Goal: Task Accomplishment & Management: Manage account settings

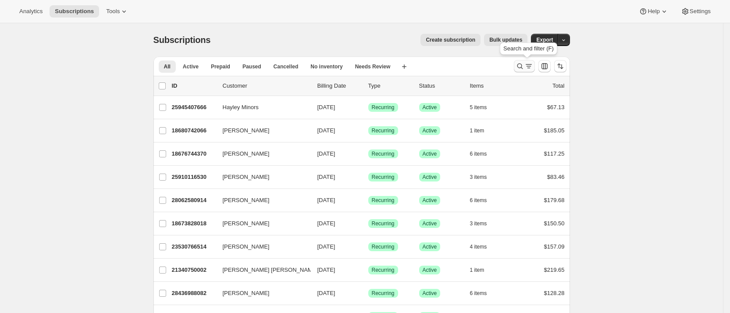
click at [522, 65] on icon "Search and filter results" at bounding box center [520, 67] width 6 height 6
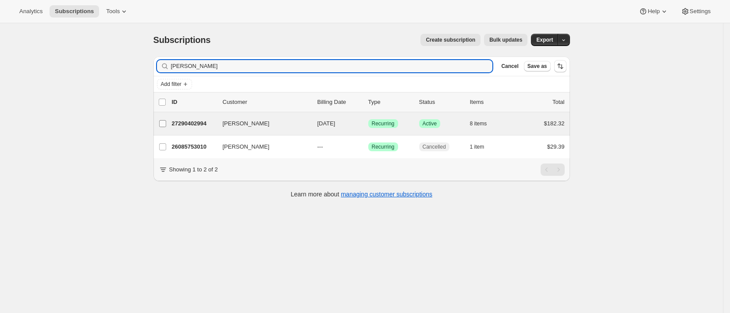
type input "[PERSON_NAME]"
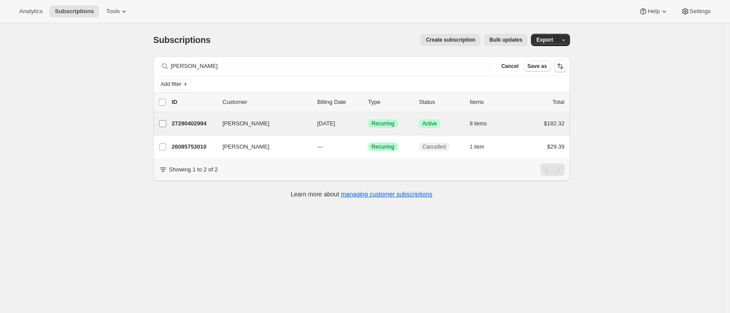
click at [164, 123] on input "[PERSON_NAME]" at bounding box center [162, 123] width 7 height 7
click at [566, 38] on icon "button" at bounding box center [563, 40] width 6 height 6
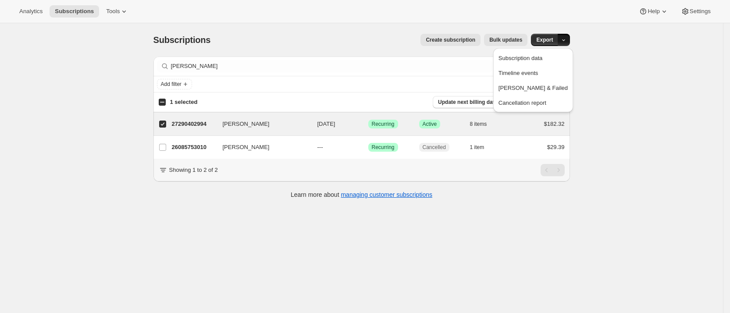
click at [566, 38] on icon "button" at bounding box center [563, 40] width 6 height 6
click at [198, 121] on p "27290402994" at bounding box center [194, 124] width 44 height 9
checkbox input "false"
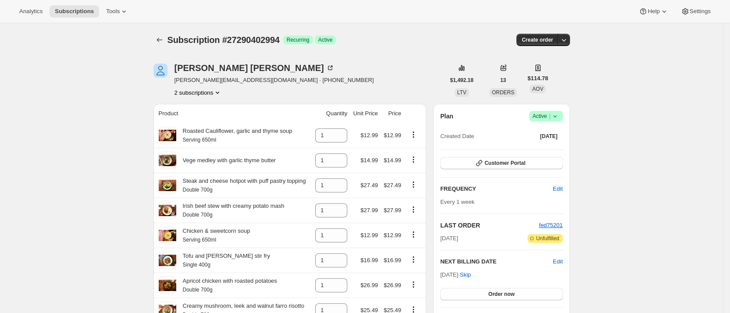
click at [557, 115] on icon at bounding box center [554, 116] width 9 height 9
click at [558, 148] on span "Cancel subscription" at bounding box center [549, 148] width 50 height 7
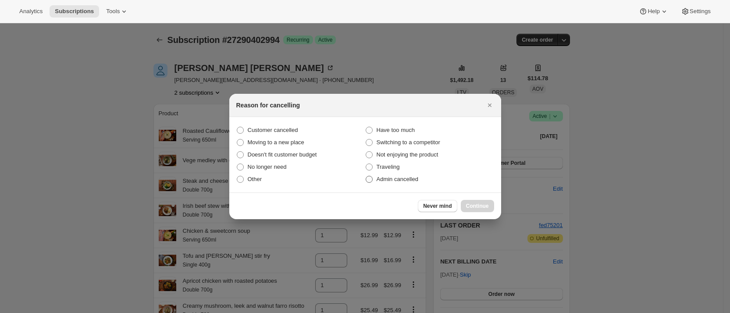
click at [369, 181] on span ":rce:" at bounding box center [368, 179] width 7 height 7
click at [366, 176] on input "Admin cancelled" at bounding box center [365, 176] width 0 height 0
radio input "true"
click at [481, 206] on span "Continue" at bounding box center [477, 205] width 23 height 7
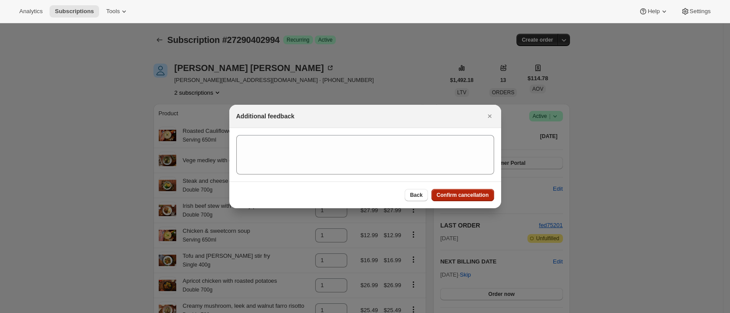
click at [461, 194] on span "Confirm cancellation" at bounding box center [462, 194] width 52 height 7
